Goal: Task Accomplishment & Management: Use online tool/utility

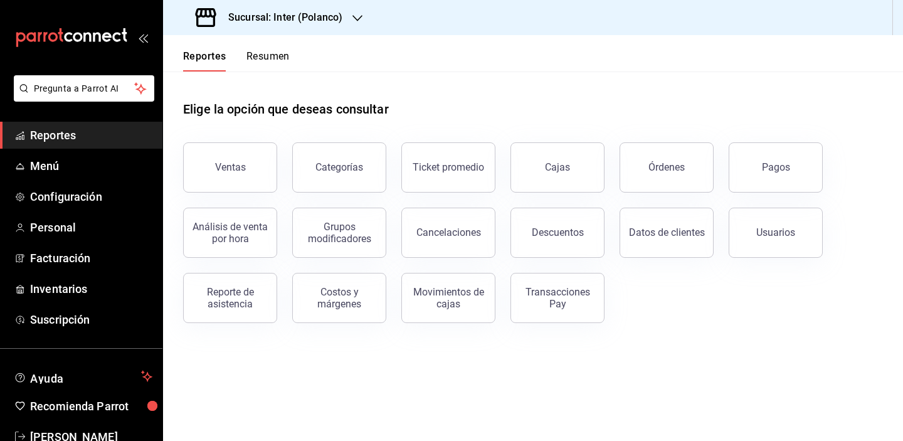
click at [336, 21] on h3 "Sucursal: Inter (Polanco)" at bounding box center [280, 17] width 124 height 15
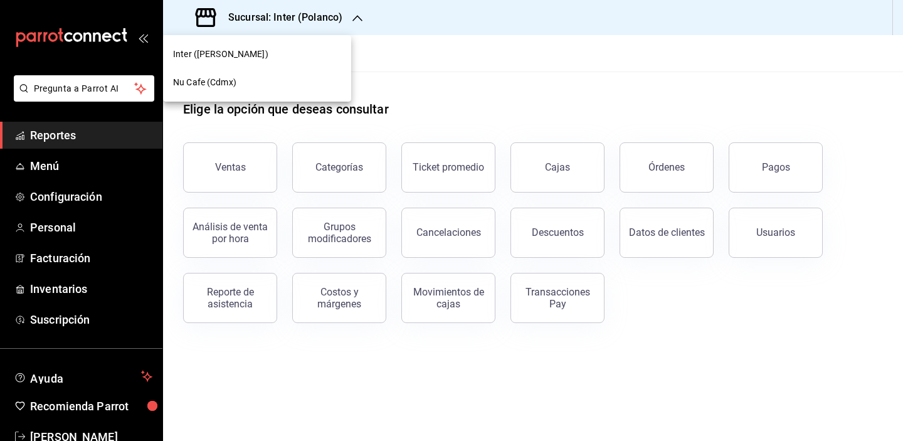
click at [308, 75] on div "Nu Cafe (Cdmx)" at bounding box center [257, 82] width 188 height 28
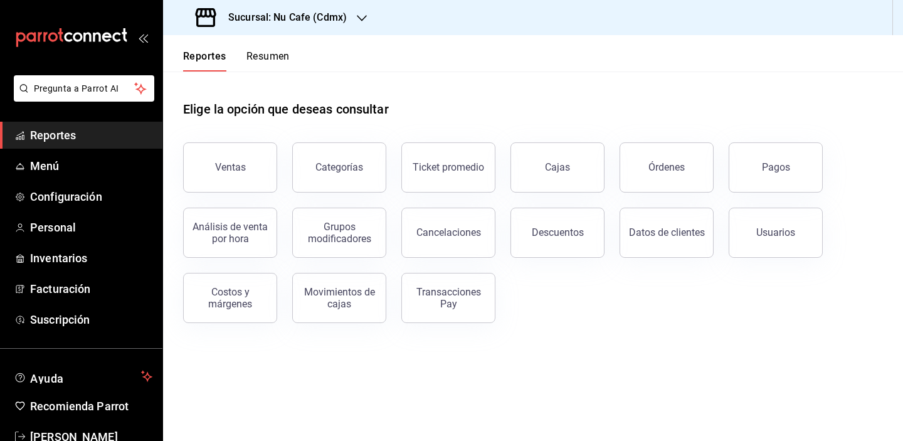
click at [460, 93] on div "Elige la opción que deseas consultar" at bounding box center [533, 100] width 700 height 56
click at [67, 156] on link "Menú" at bounding box center [81, 165] width 162 height 27
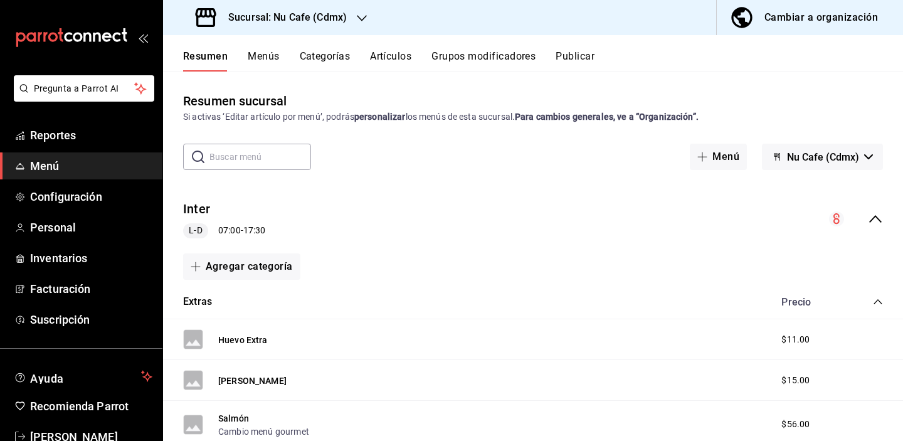
click at [406, 52] on button "Artículos" at bounding box center [390, 60] width 41 height 21
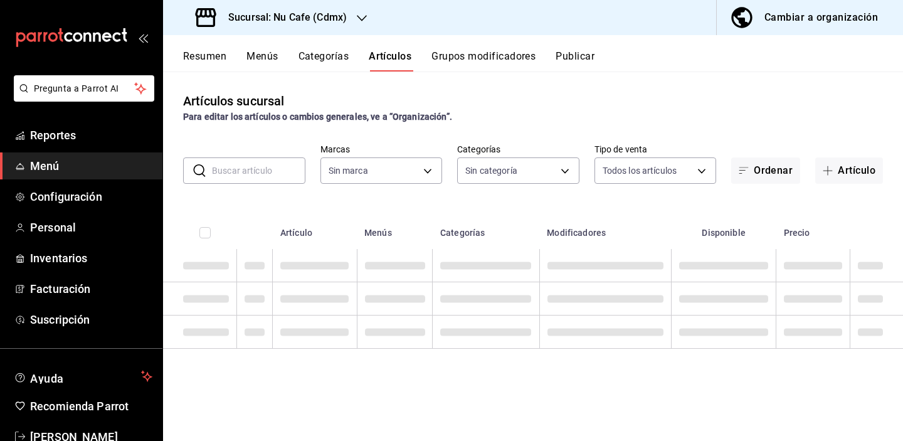
click at [254, 174] on input "text" at bounding box center [258, 170] width 93 height 25
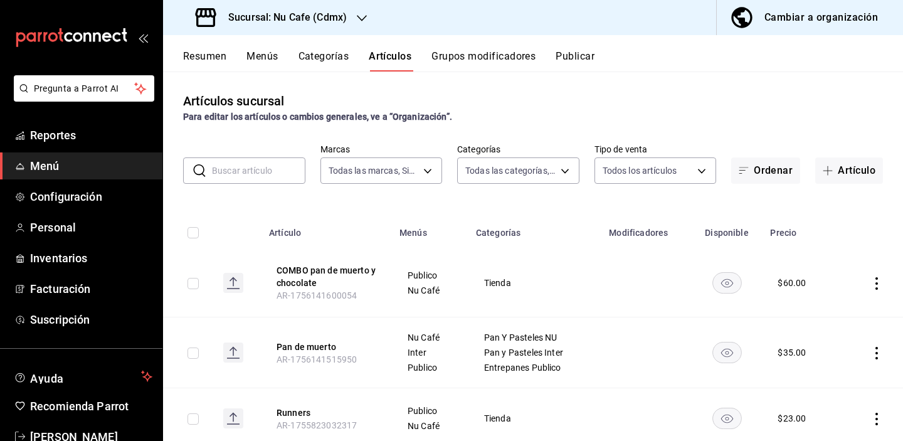
type input "0eed2892-7b63-413a-8f7e-1edbe76bc373"
type input "bff11573-8288-425e-8a69-b3f5f84299b1,f592ace0-87a9-4565-a19c-ed486b3f4afa,9f45e…"
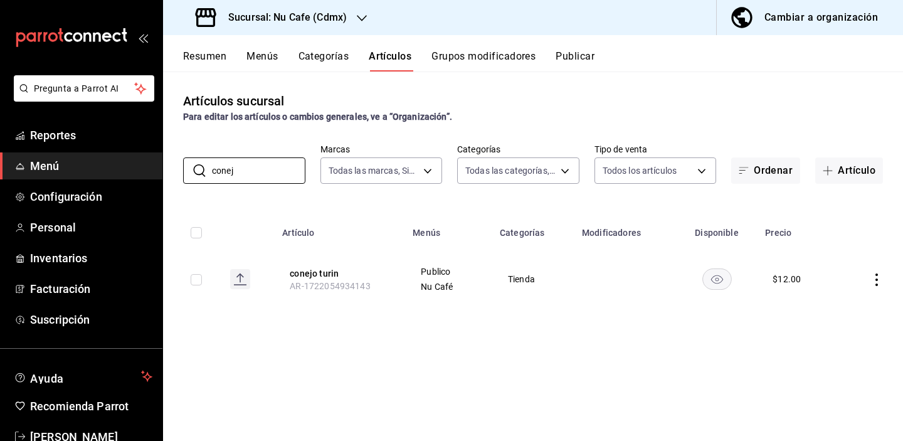
type input "conejales"
drag, startPoint x: 250, startPoint y: 193, endPoint x: 313, endPoint y: 13, distance: 190.0
click at [313, 13] on h3 "Sucursal: Nu Cafe (Cdmx)" at bounding box center [282, 17] width 129 height 15
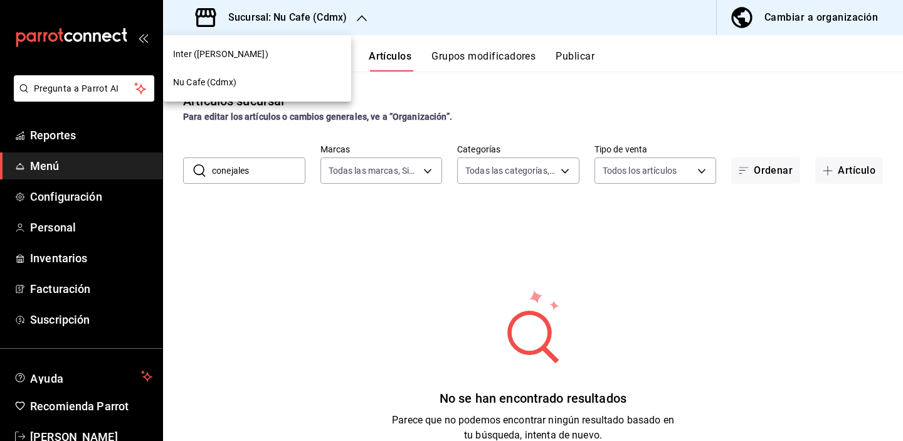
click at [297, 46] on div "Inter (Polanco)" at bounding box center [257, 54] width 188 height 28
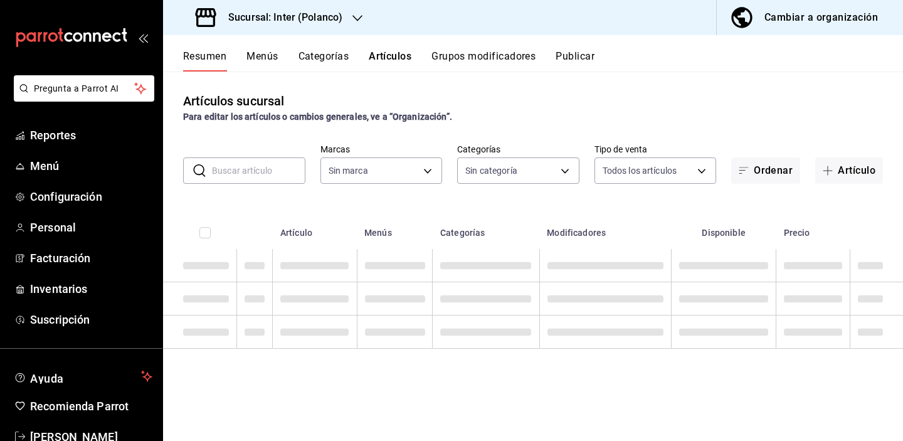
type input "0eed2892-7b63-413a-8f7e-1edbe76bc373"
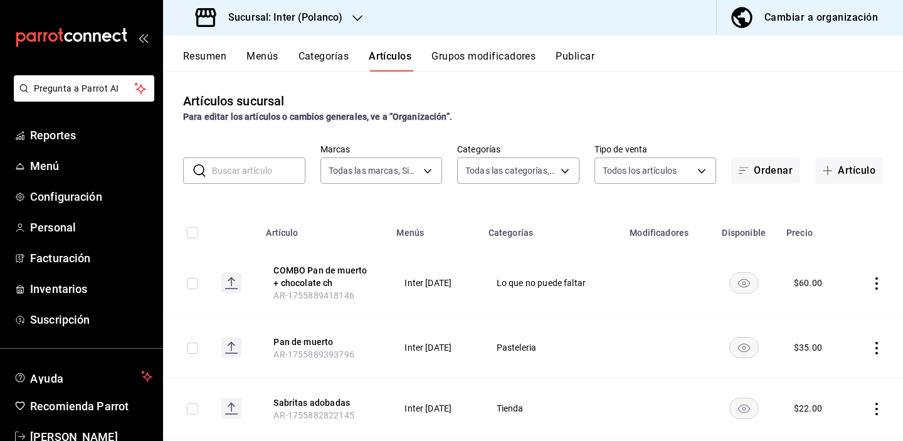
type input "a22f98e6-325f-4293-924e-6fed97b22470"
type input "2922a158-f656-4101-8466-3f57c430872e,7807658e-ca24-4cfa-a130-a47bcfe9514e,fe6c0…"
click at [254, 168] on input "text" at bounding box center [258, 170] width 93 height 25
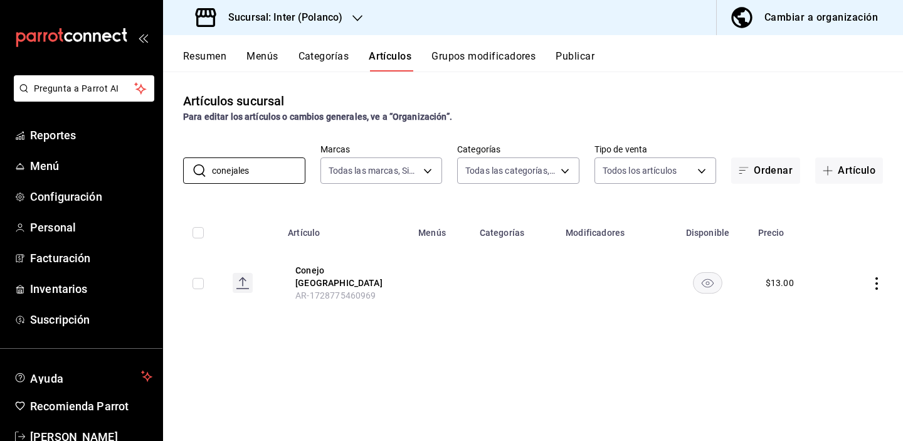
drag, startPoint x: 254, startPoint y: 169, endPoint x: 881, endPoint y: 280, distance: 636.3
click at [881, 280] on icon "actions" at bounding box center [877, 283] width 13 height 13
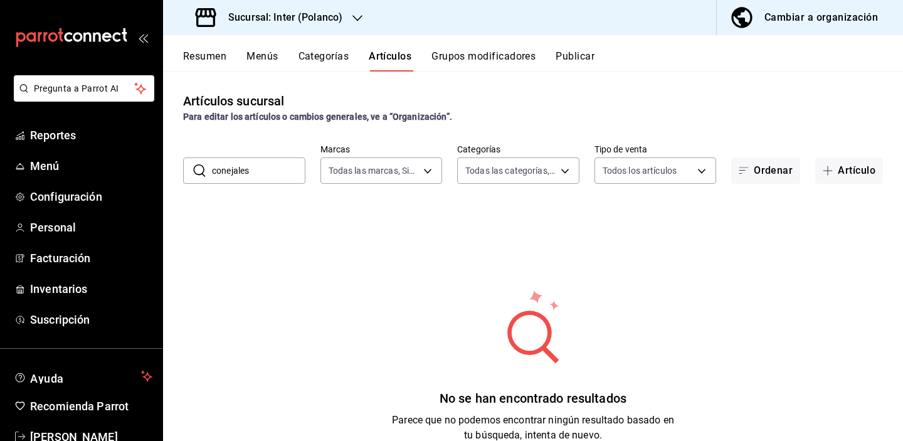
click at [281, 173] on input "conejales" at bounding box center [258, 170] width 93 height 25
type input "Conej"
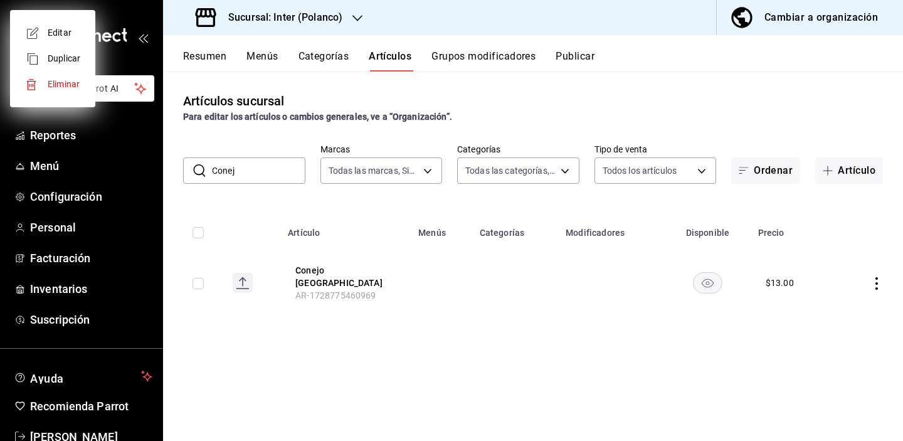
click at [877, 273] on div at bounding box center [451, 220] width 903 height 441
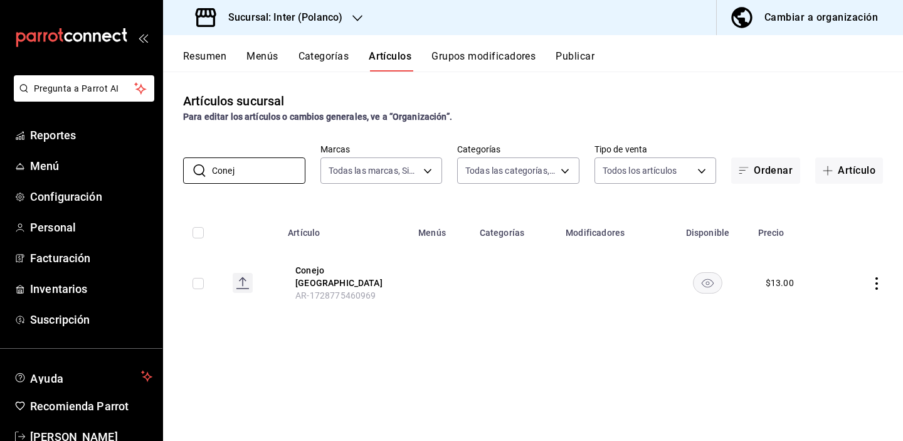
click at [880, 278] on icon "actions" at bounding box center [877, 283] width 13 height 13
click at [854, 312] on span "Editar" at bounding box center [839, 308] width 33 height 13
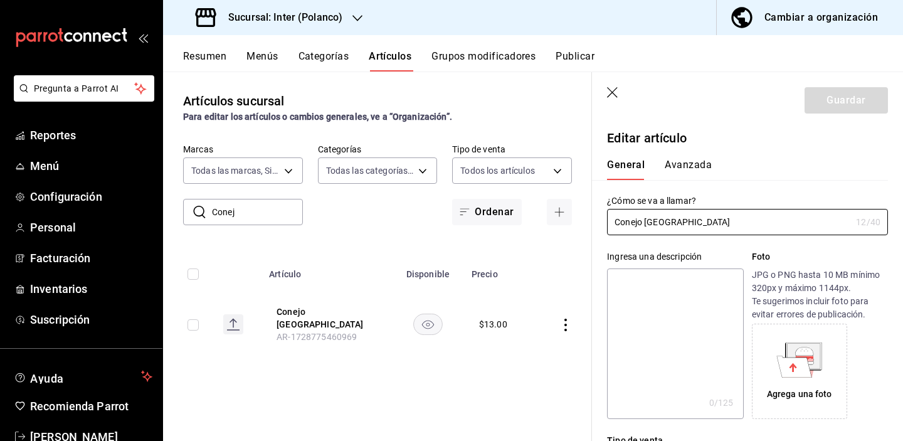
type input "$13.00"
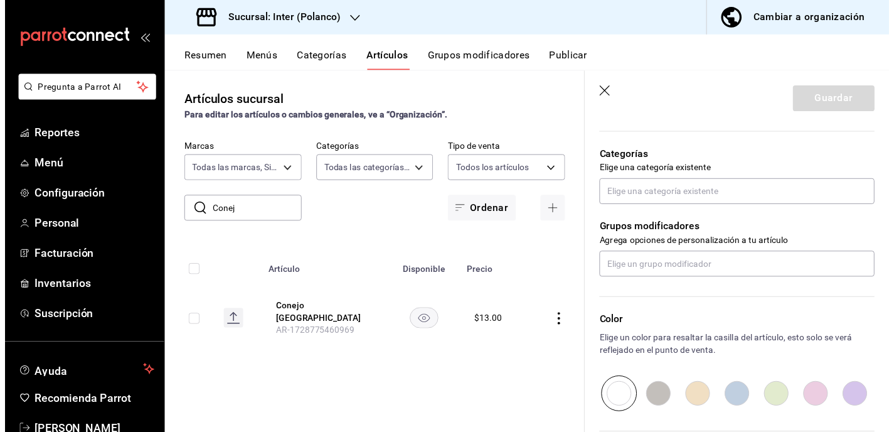
scroll to position [453, 0]
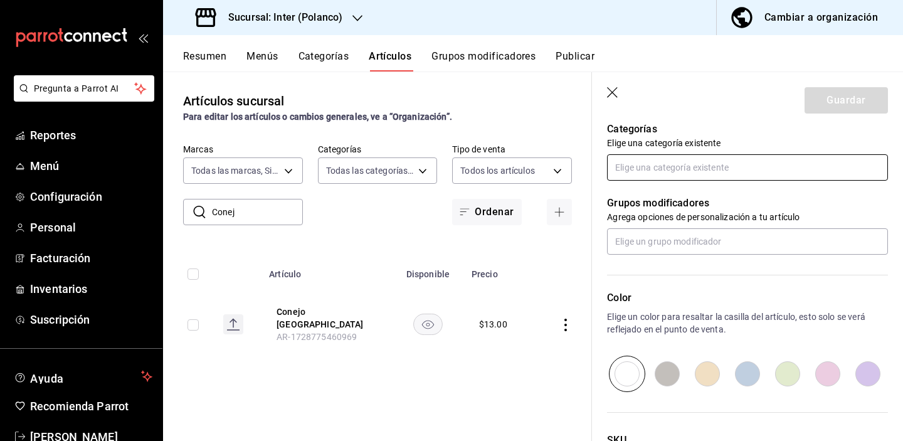
click at [722, 159] on div "Editar artículo General Avanzada ¿Cómo se va a llamar? Conejo turin 12 /40 ¿Cóm…" at bounding box center [740, 92] width 296 height 864
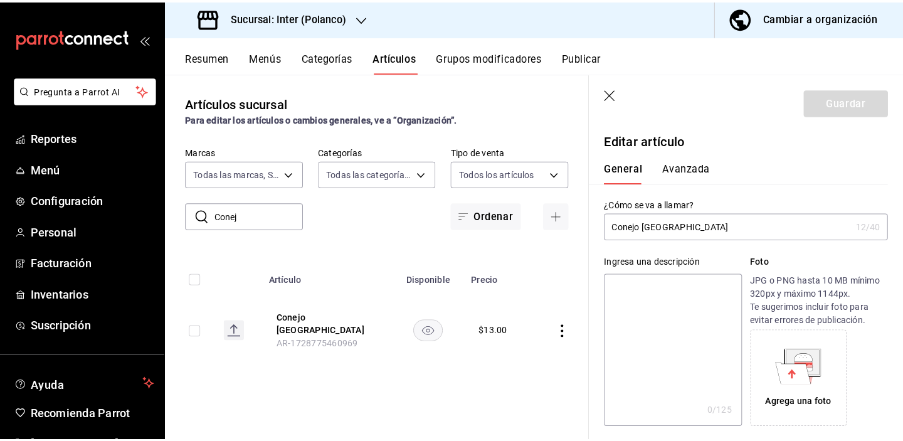
scroll to position [364, 0]
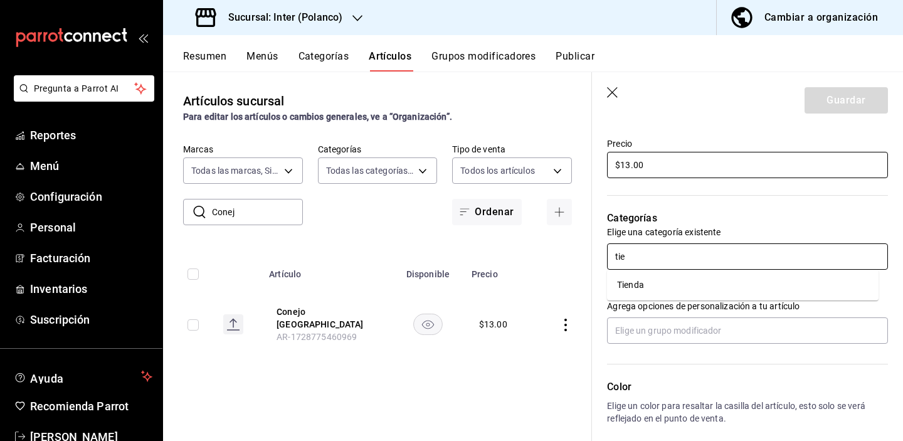
type input "tien"
click at [694, 295] on ul "Tienda" at bounding box center [743, 285] width 272 height 31
click at [696, 283] on li "Tienda" at bounding box center [743, 285] width 272 height 21
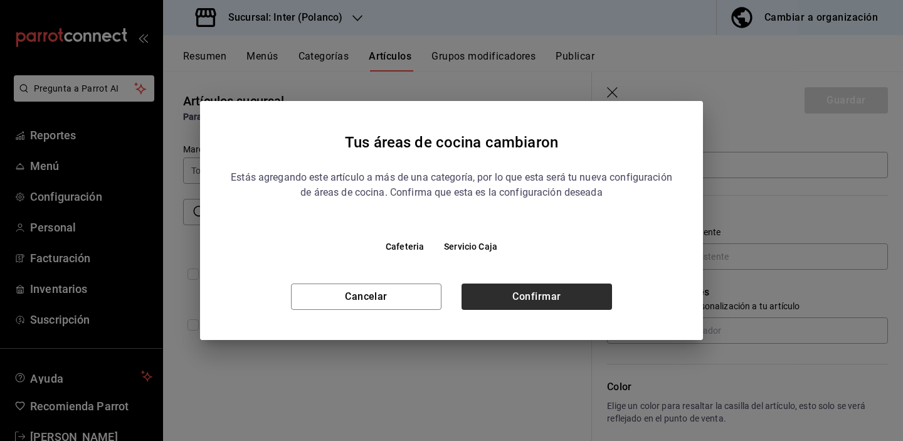
click at [563, 305] on button "Confirmar" at bounding box center [537, 297] width 151 height 26
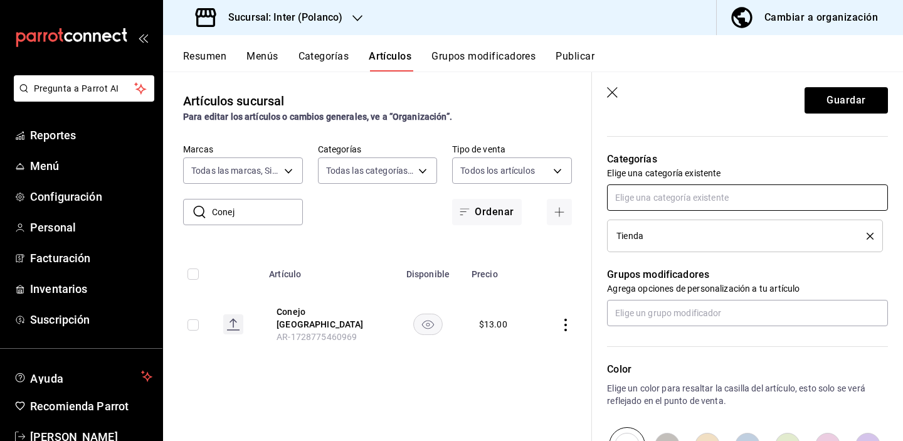
scroll to position [240, 0]
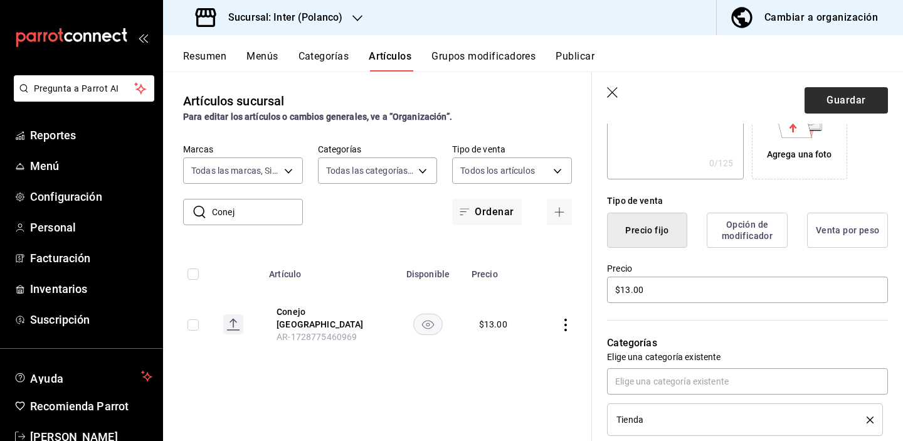
click at [820, 100] on button "Guardar" at bounding box center [846, 100] width 83 height 26
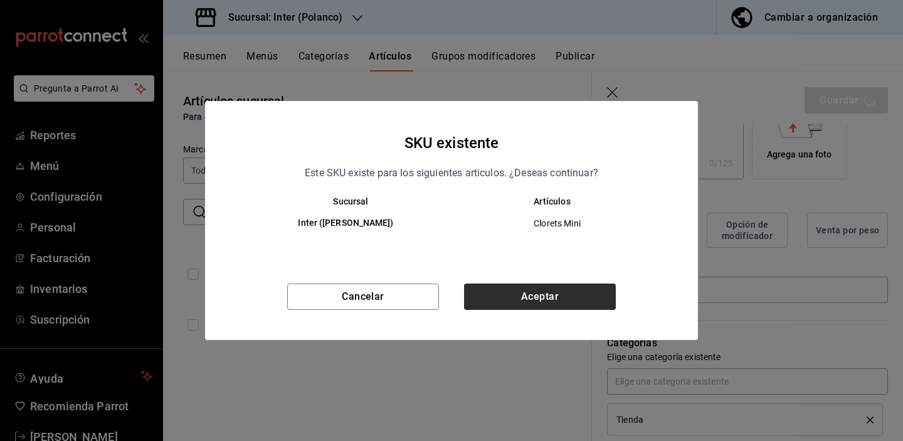
click at [538, 295] on button "Aceptar" at bounding box center [540, 297] width 152 height 26
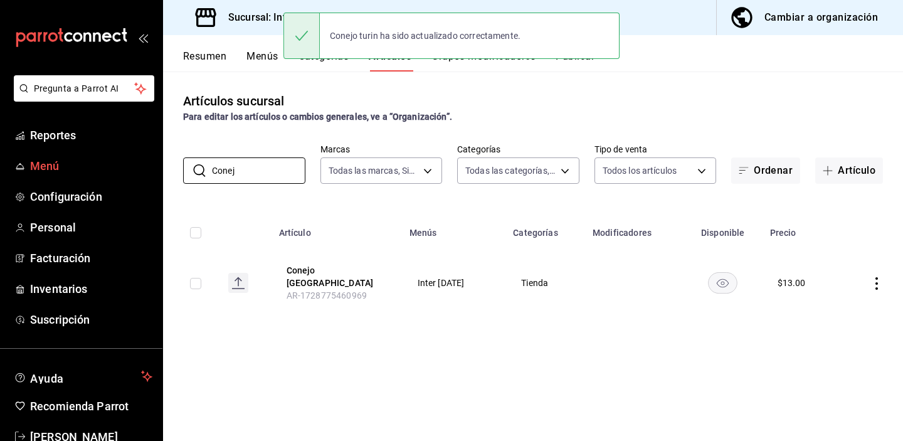
drag, startPoint x: 287, startPoint y: 170, endPoint x: 149, endPoint y: 164, distance: 138.1
click at [149, 164] on div "Pregunta a Parrot AI Reportes Menú Configuración Personal Facturación Inventari…" at bounding box center [451, 220] width 903 height 441
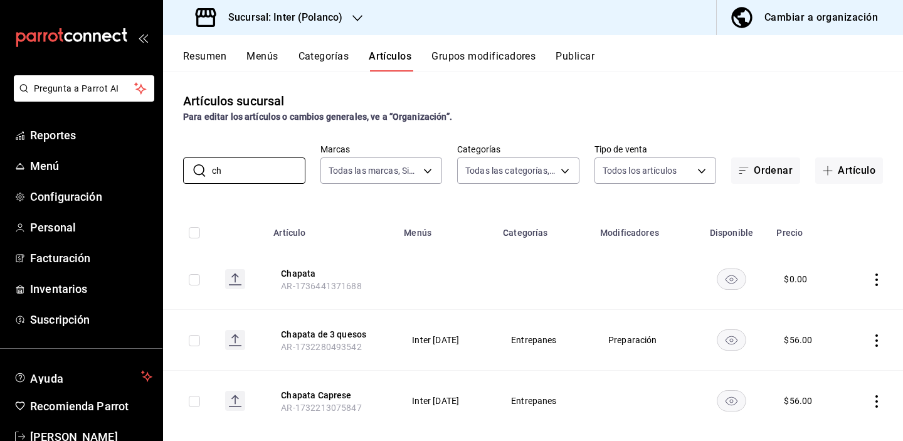
type input "c"
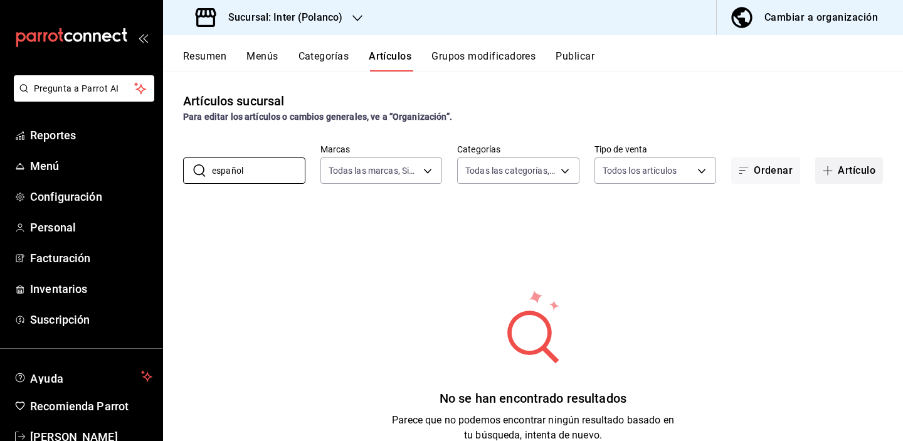
type input "español"
click at [837, 167] on button "Artículo" at bounding box center [849, 170] width 68 height 26
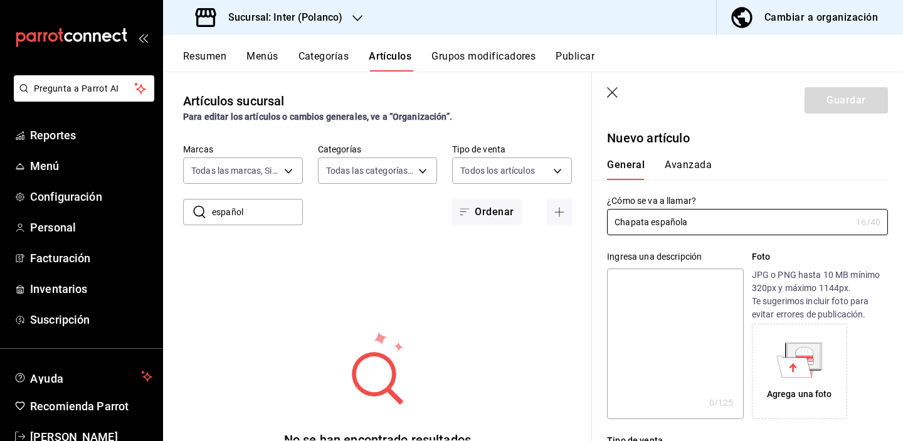
scroll to position [183, 0]
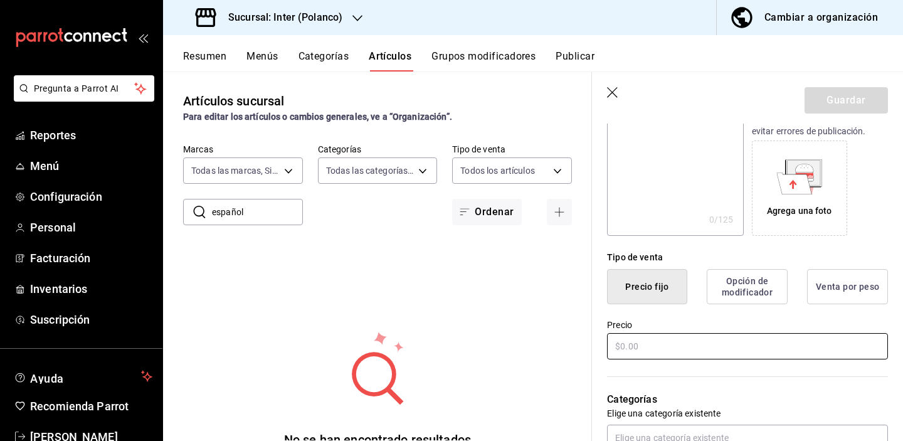
type input "Chapata española"
click at [672, 346] on input "text" at bounding box center [747, 346] width 281 height 26
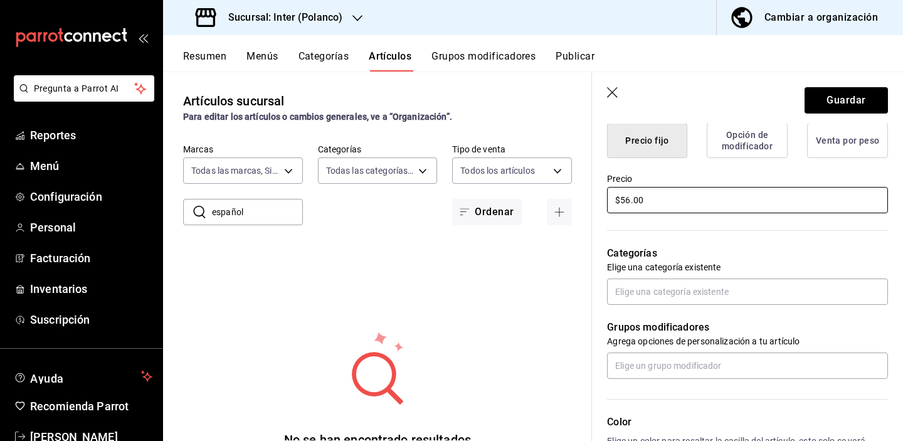
scroll to position [327, 0]
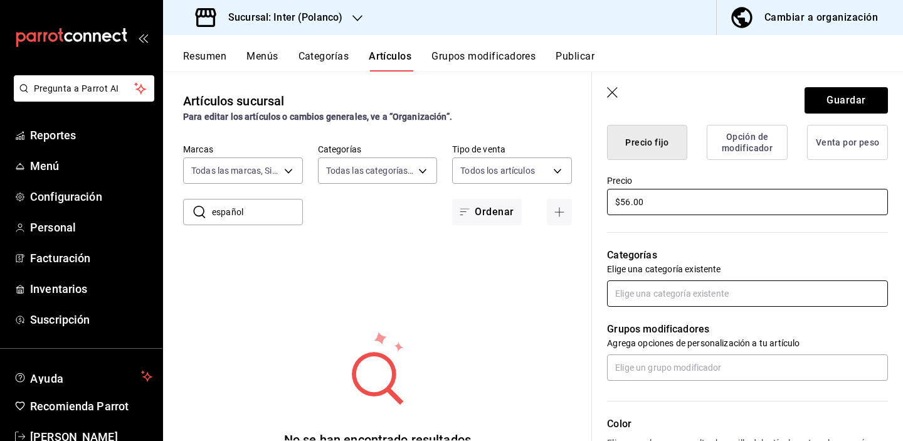
type input "$56.00"
click at [689, 296] on input "text" at bounding box center [747, 293] width 281 height 26
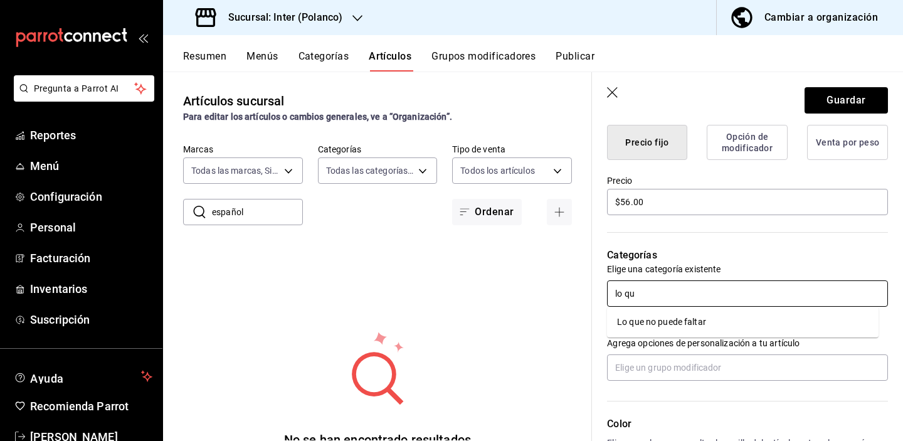
type input "lo que"
click at [723, 332] on li "Lo que no puede faltar" at bounding box center [743, 322] width 272 height 21
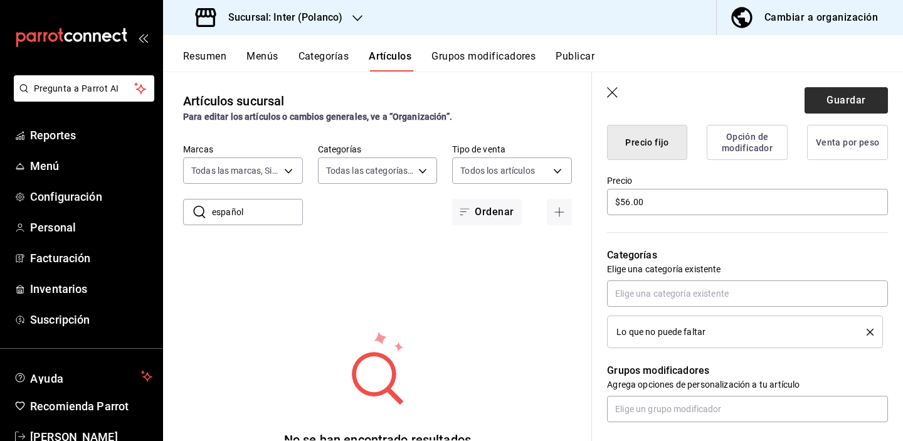
click at [828, 98] on button "Guardar" at bounding box center [846, 100] width 83 height 26
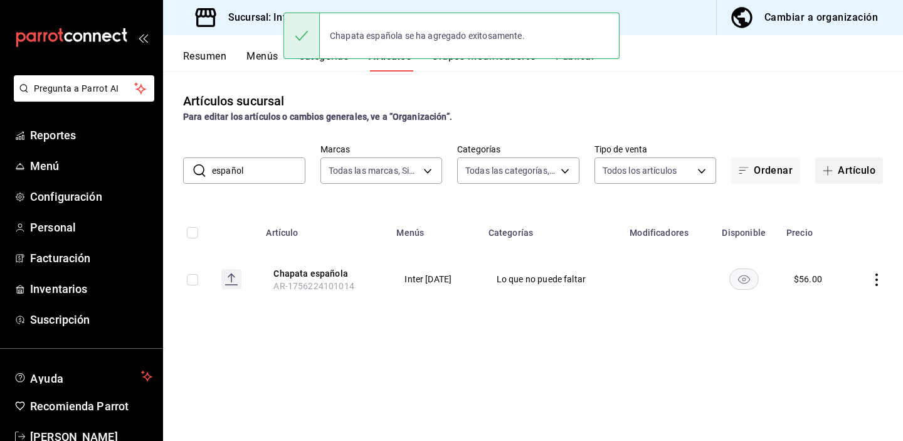
click at [852, 173] on button "Artículo" at bounding box center [849, 170] width 68 height 26
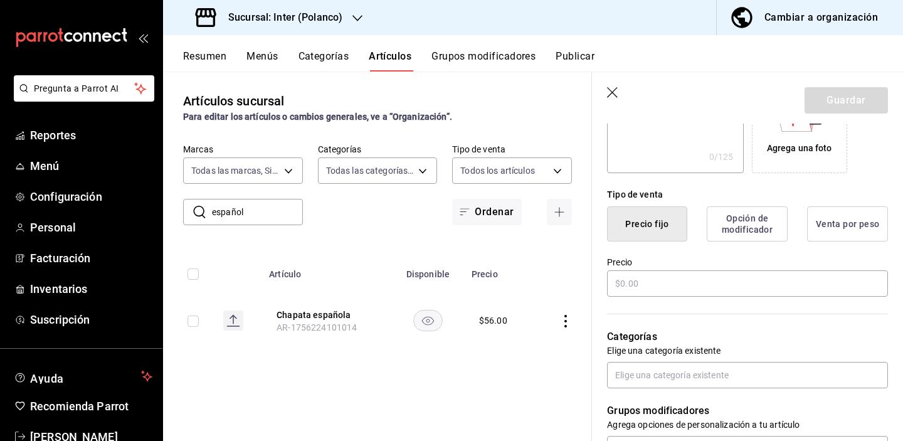
scroll to position [290, 0]
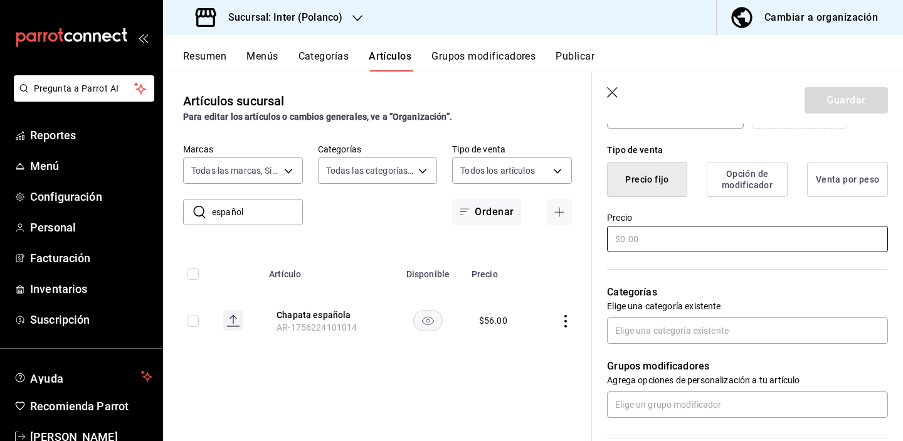
type input "Chapata jamón y queso"
click at [711, 242] on input "text" at bounding box center [747, 239] width 281 height 26
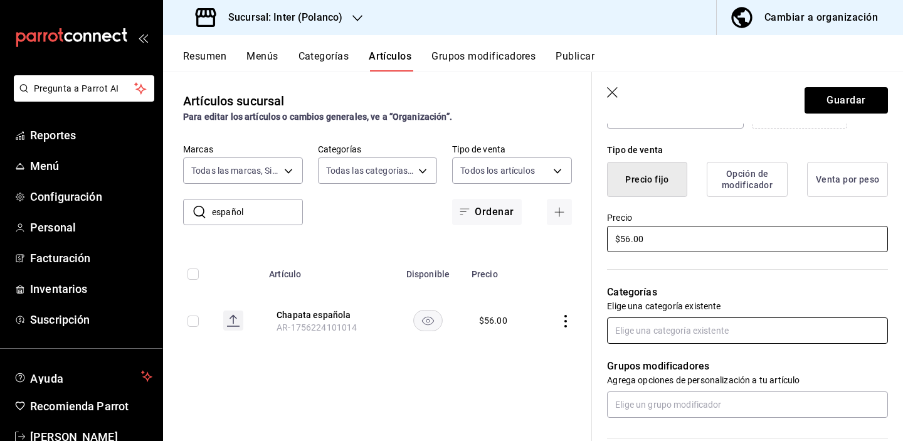
type input "$56.00"
click at [733, 332] on input "text" at bounding box center [747, 330] width 281 height 26
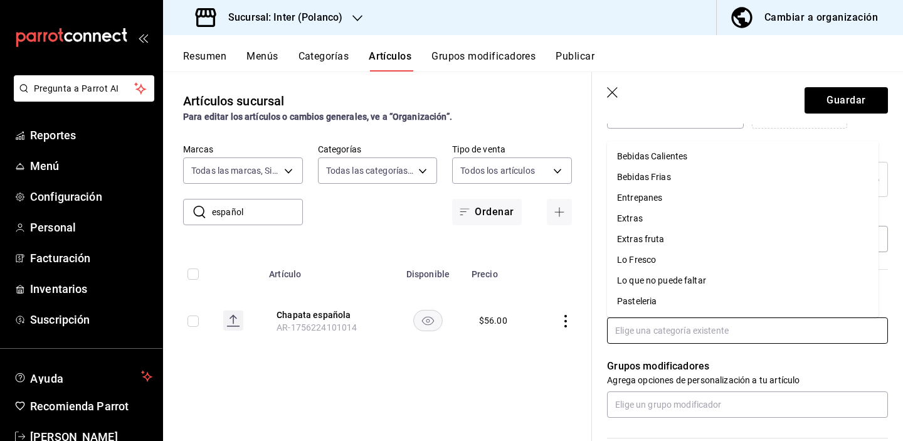
click at [729, 285] on li "Lo que no puede faltar" at bounding box center [743, 280] width 272 height 21
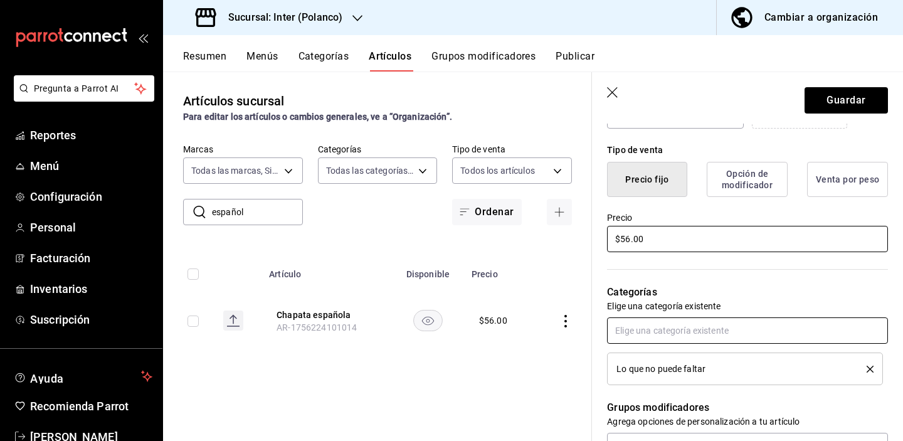
scroll to position [389, 0]
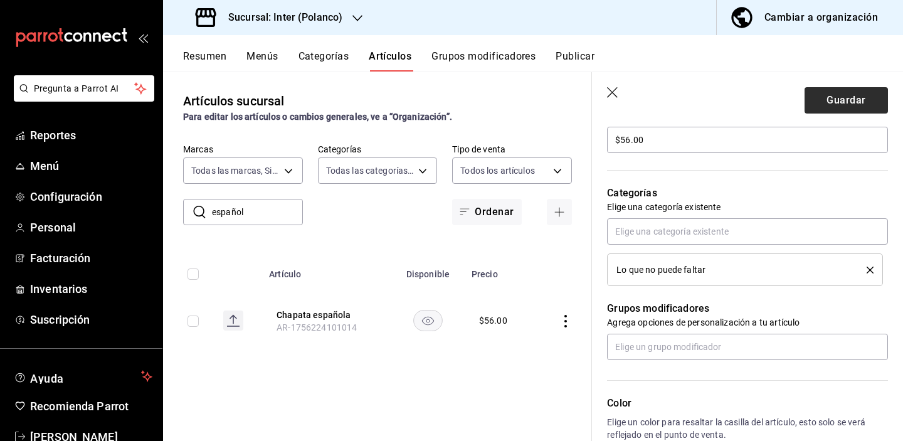
click at [845, 103] on button "Guardar" at bounding box center [846, 100] width 83 height 26
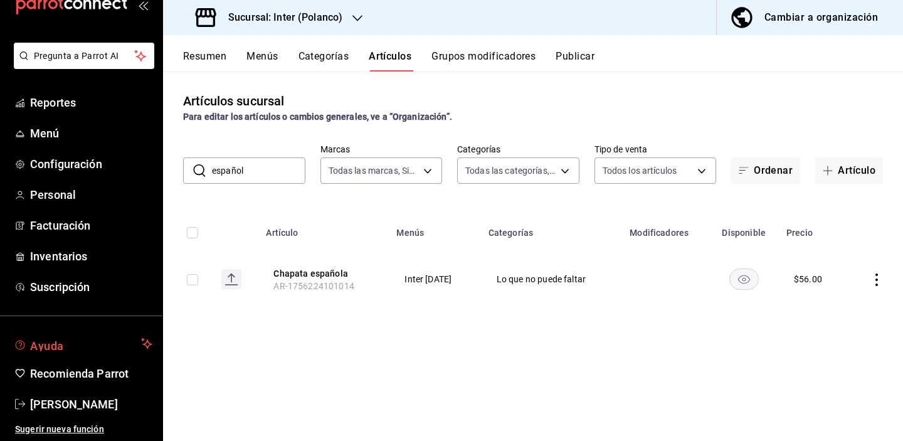
scroll to position [33, 0]
click at [73, 396] on span "Valeria Luna" at bounding box center [91, 404] width 122 height 17
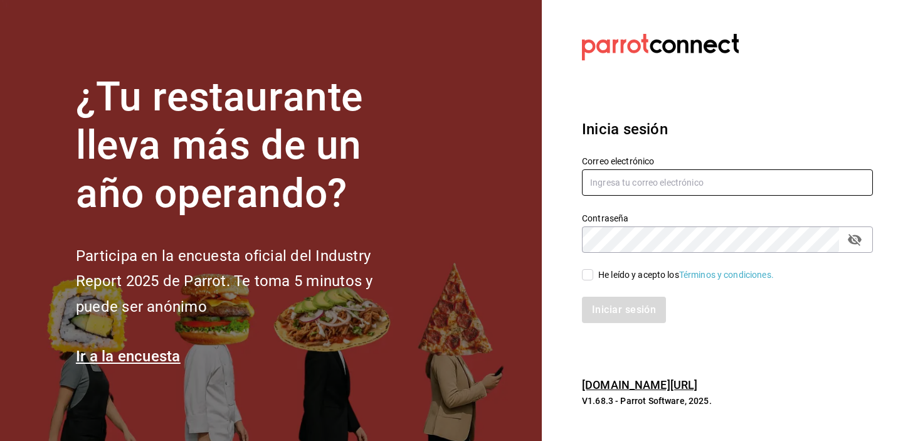
type input "dupont@debocaenboca.net"
click at [598, 274] on div "He leído y acepto los Términos y condiciones." at bounding box center [686, 274] width 176 height 13
click at [593, 274] on input "He leído y acepto los Términos y condiciones." at bounding box center [587, 274] width 11 height 11
checkbox input "true"
click at [610, 305] on button "Iniciar sesión" at bounding box center [624, 310] width 84 height 26
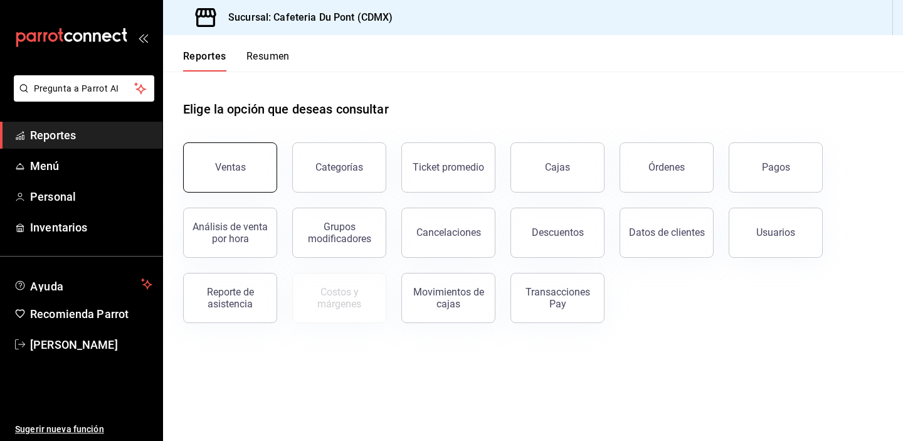
click at [237, 165] on div "Ventas" at bounding box center [230, 167] width 31 height 12
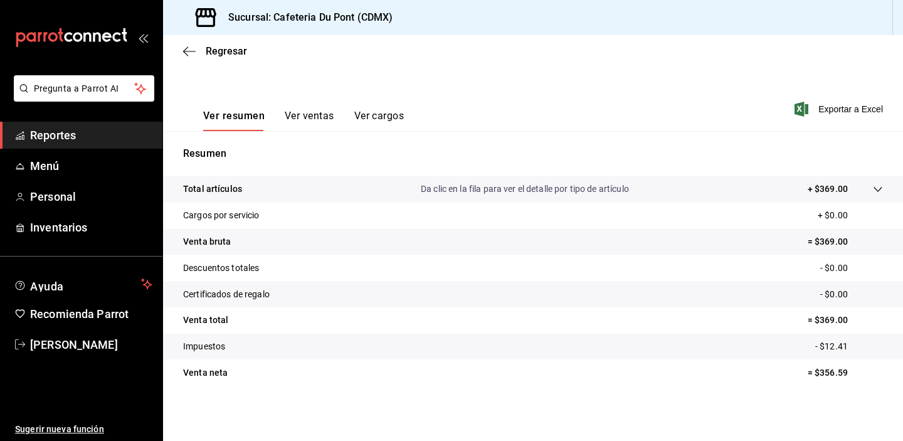
scroll to position [160, 0]
